Goal: Obtain resource: Obtain resource

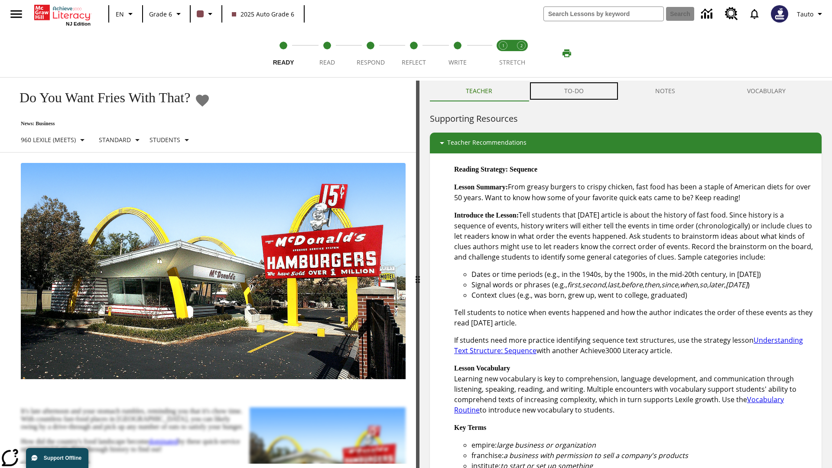
click at [574, 91] on button "TO-DO" at bounding box center [573, 91] width 91 height 21
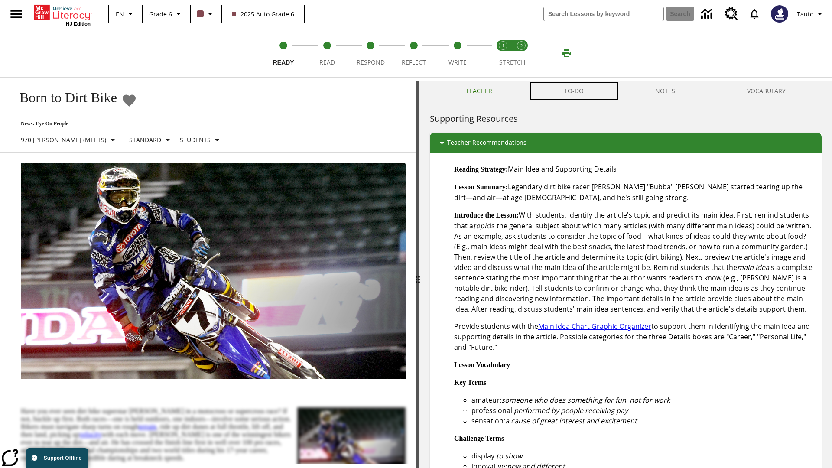
click at [574, 91] on button "TO-DO" at bounding box center [573, 91] width 91 height 21
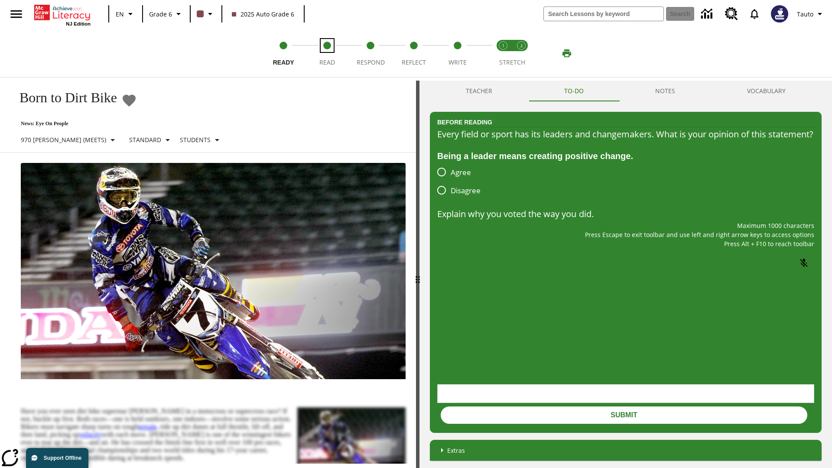
click at [327, 53] on span "Read" at bounding box center [327, 59] width 16 height 16
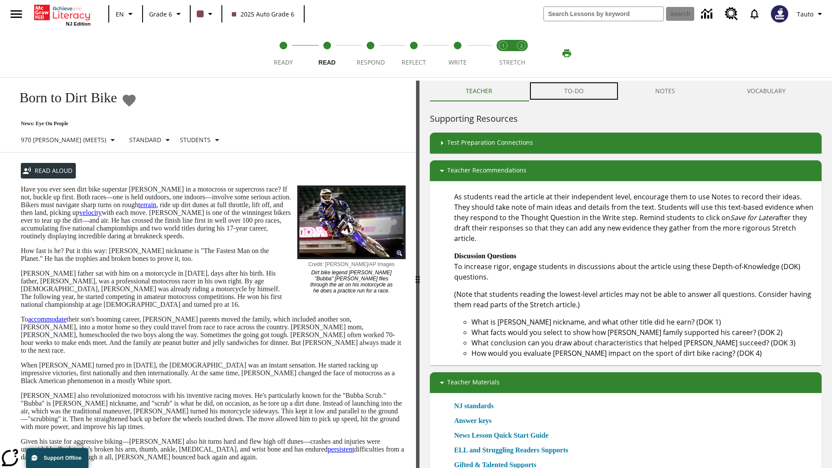
scroll to position [0, 0]
click at [574, 91] on button "TO-DO" at bounding box center [573, 90] width 91 height 21
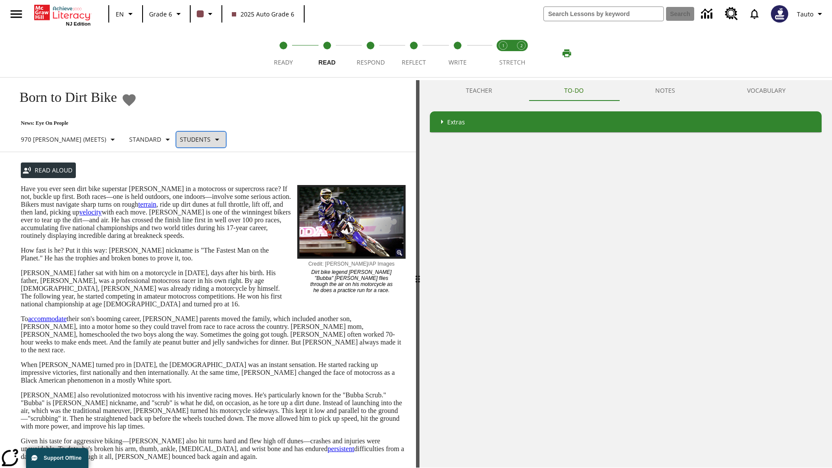
click at [180, 139] on p "Students" at bounding box center [195, 139] width 31 height 9
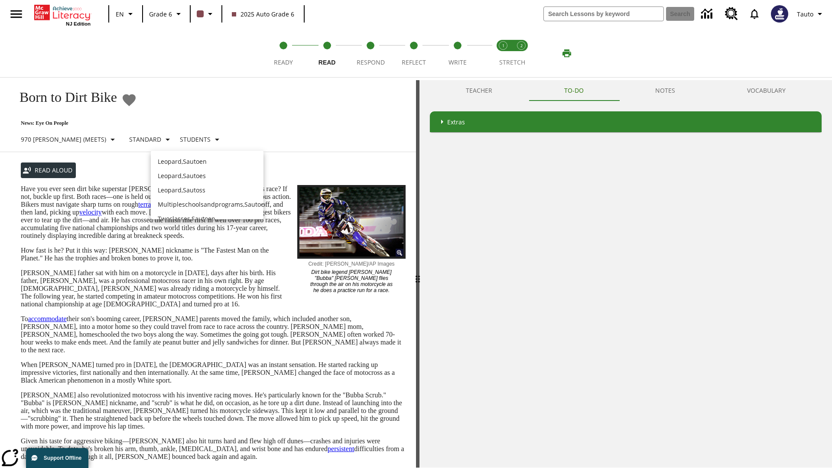
click at [207, 161] on p "Leopard , Sautoen" at bounding box center [207, 161] width 99 height 9
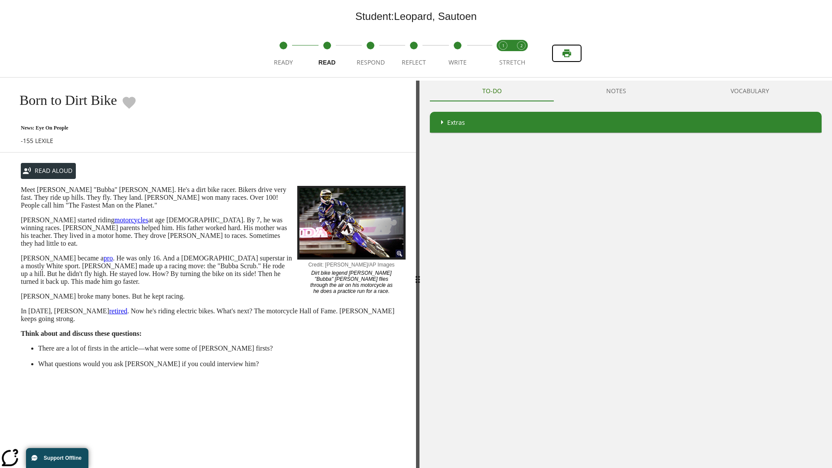
click at [567, 53] on icon "Print" at bounding box center [566, 53] width 9 height 8
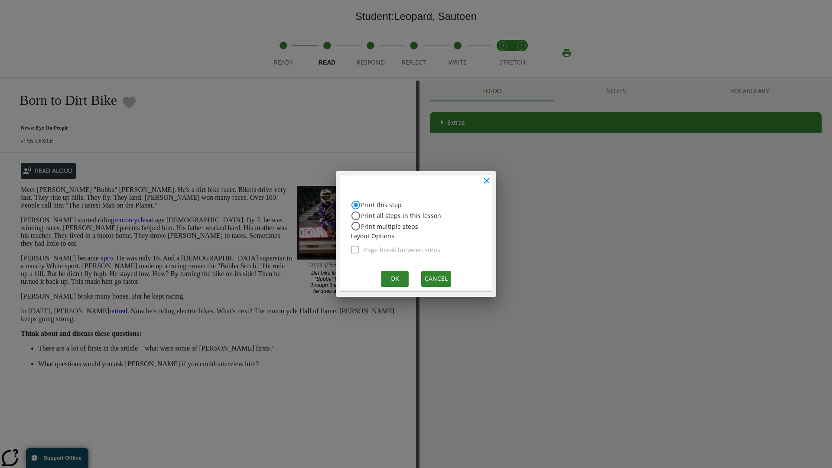
click at [356, 210] on input "Print all steps in this lesson" at bounding box center [355, 205] width 10 height 10
radio input "true"
radio input "false"
checkbox input "true"
click at [394, 278] on button "Ok" at bounding box center [395, 279] width 28 height 16
